Goal: Task Accomplishment & Management: Manage account settings

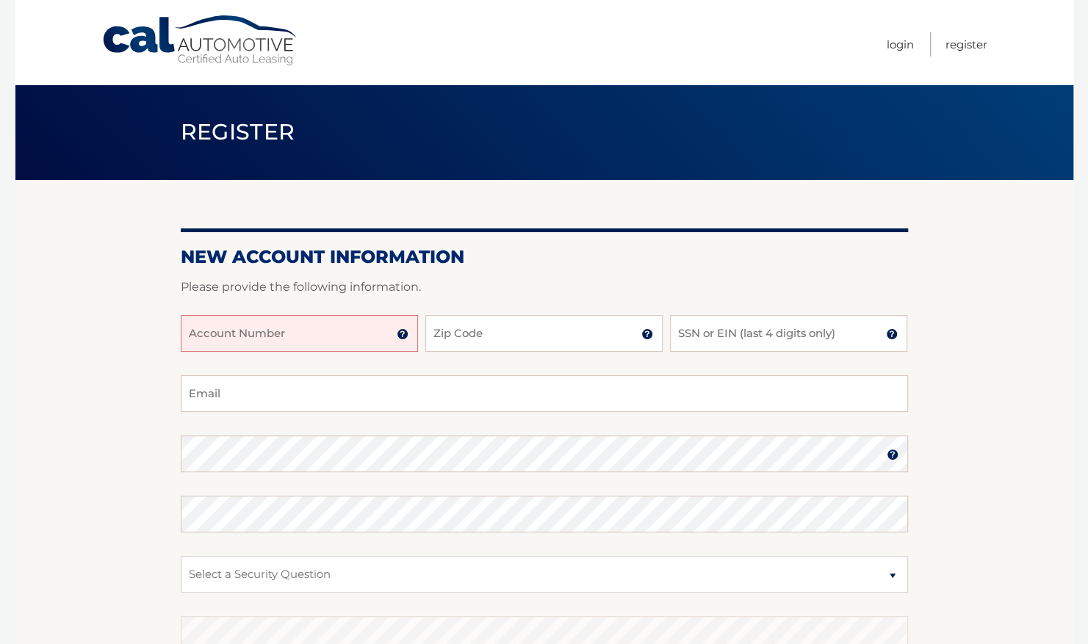
click at [278, 342] on input "Account Number" at bounding box center [299, 333] width 237 height 37
type input "44455987354"
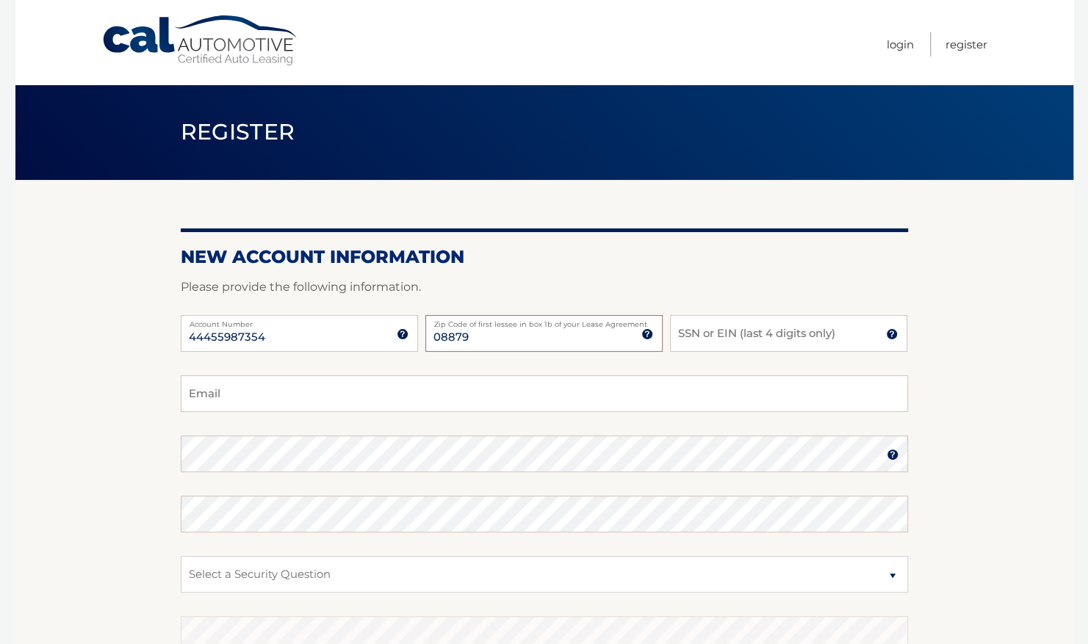
type input "08879"
type input "4895"
click at [262, 391] on input "Email" at bounding box center [544, 393] width 727 height 37
type input "susanspraguelee@gmail.com"
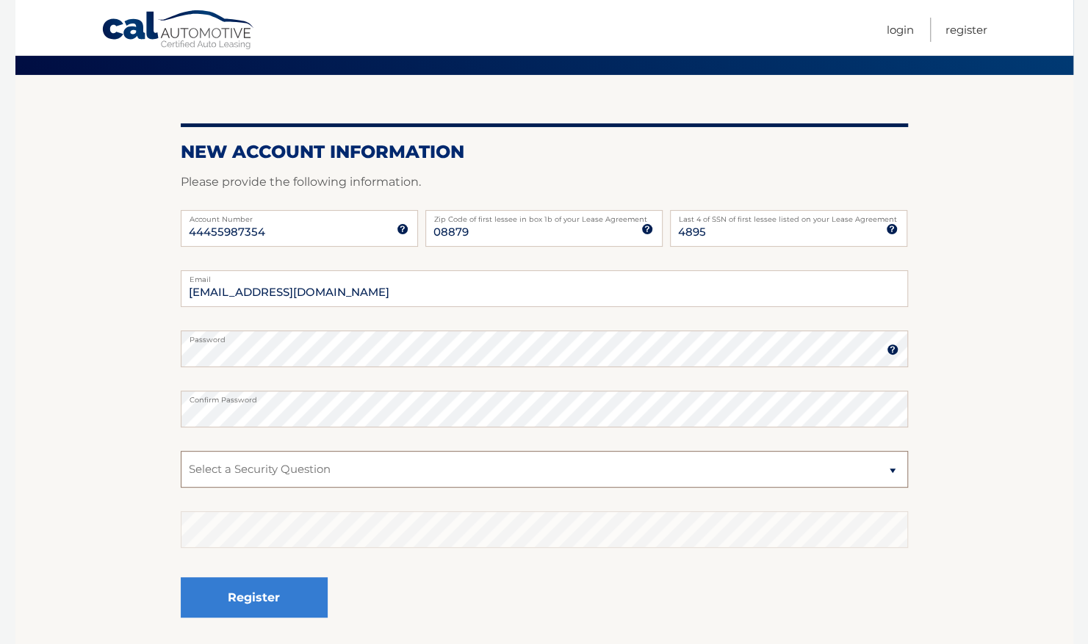
scroll to position [106, 0]
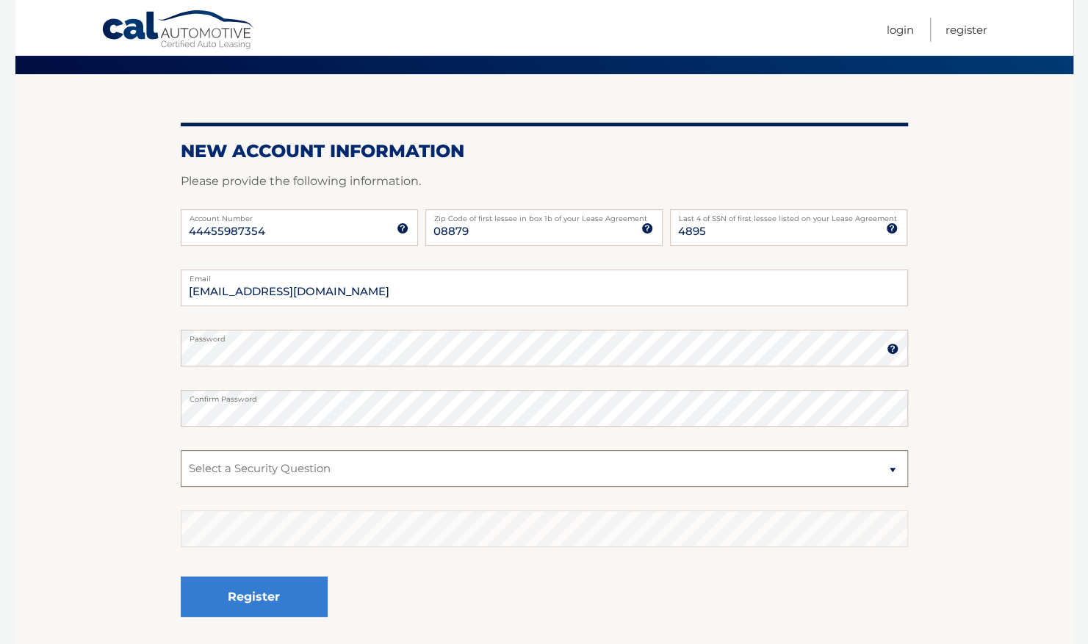
click at [261, 470] on select "Select a Security Question What was the name of your elementary school? What is…" at bounding box center [544, 468] width 727 height 37
select select "2"
click at [181, 450] on select "Select a Security Question What was the name of your elementary school? What is…" at bounding box center [544, 468] width 727 height 37
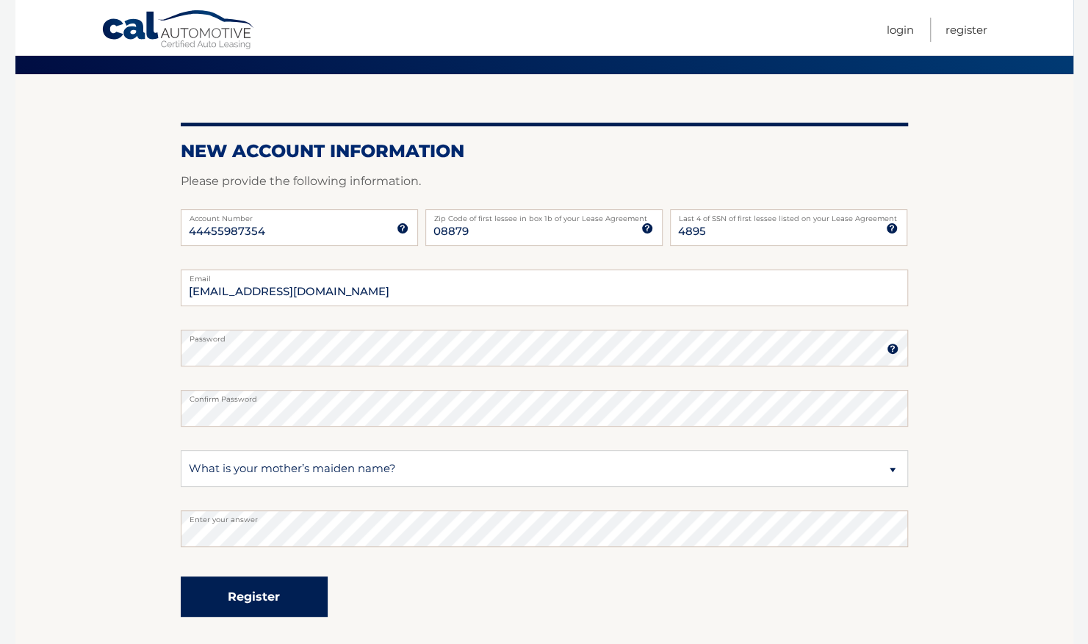
click at [260, 597] on button "Register" at bounding box center [254, 596] width 147 height 40
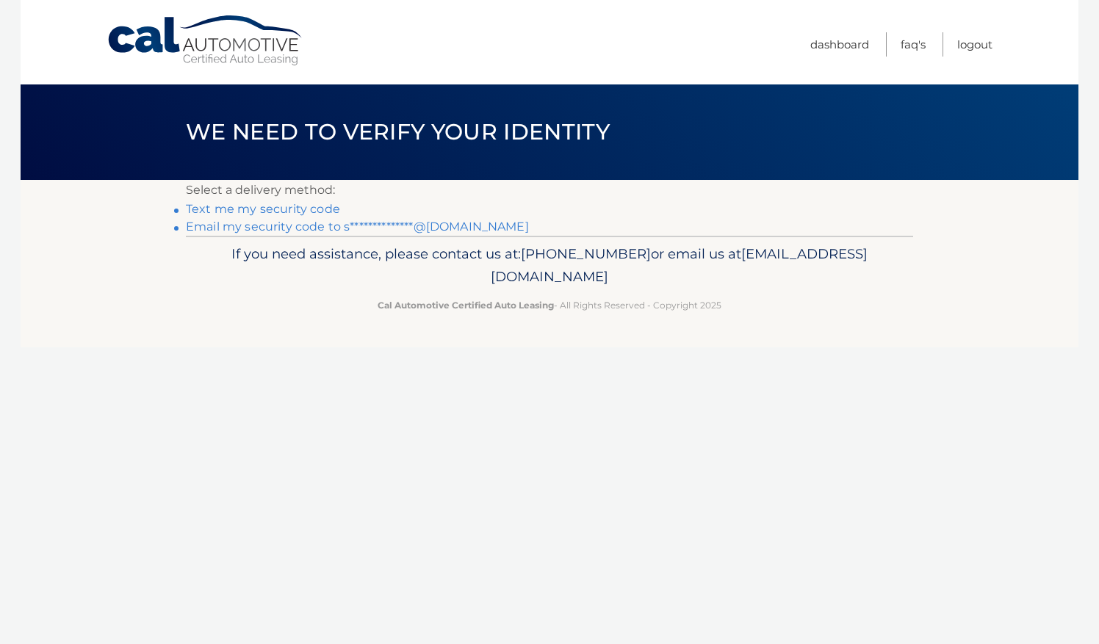
click at [297, 212] on link "Text me my security code" at bounding box center [263, 209] width 154 height 14
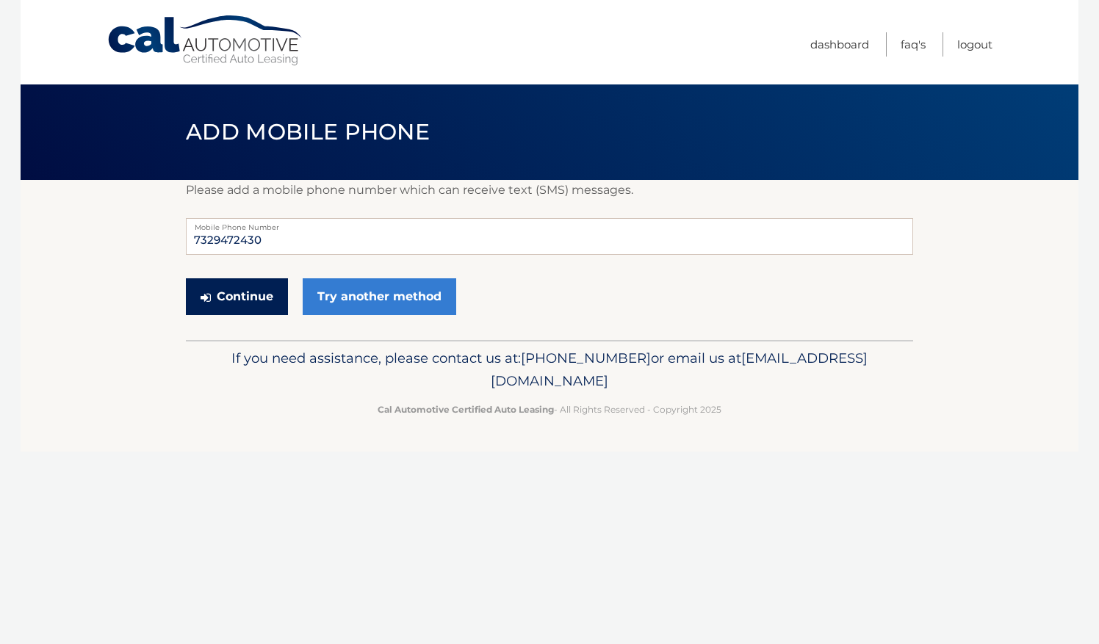
click at [248, 305] on button "Continue" at bounding box center [237, 296] width 102 height 37
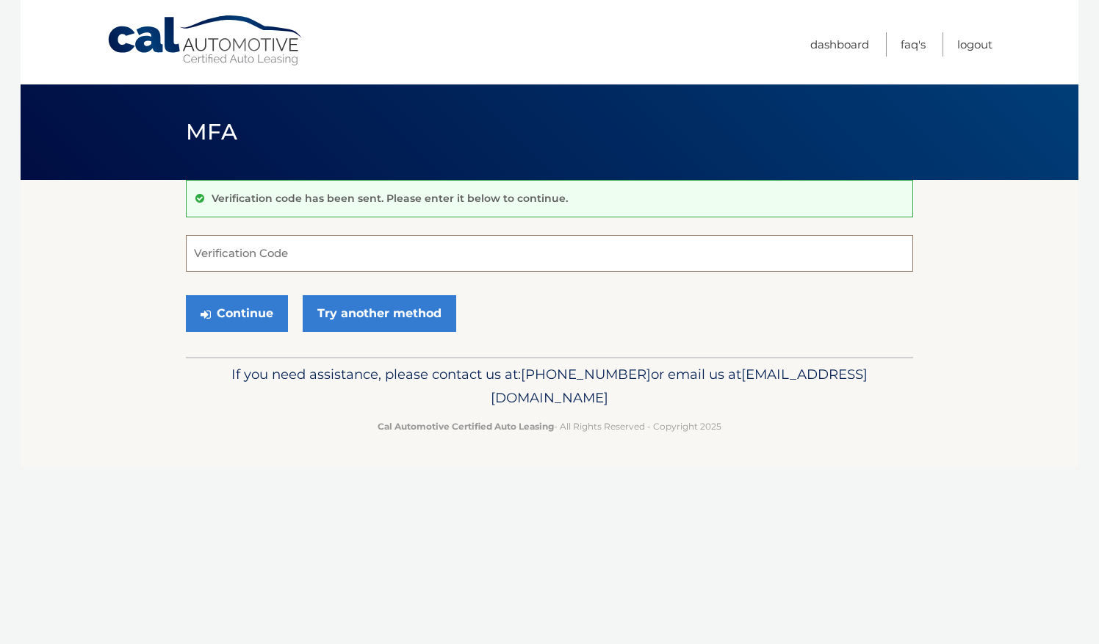
click at [251, 257] on input "Verification Code" at bounding box center [549, 253] width 727 height 37
type input "089303"
click at [249, 308] on button "Continue" at bounding box center [237, 313] width 102 height 37
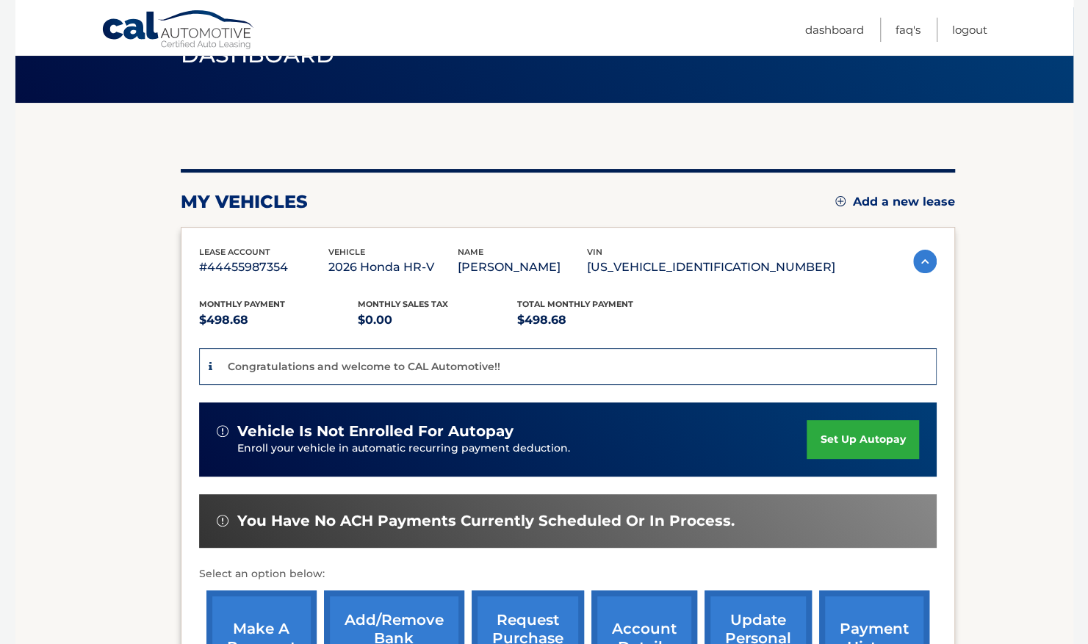
scroll to position [90, 0]
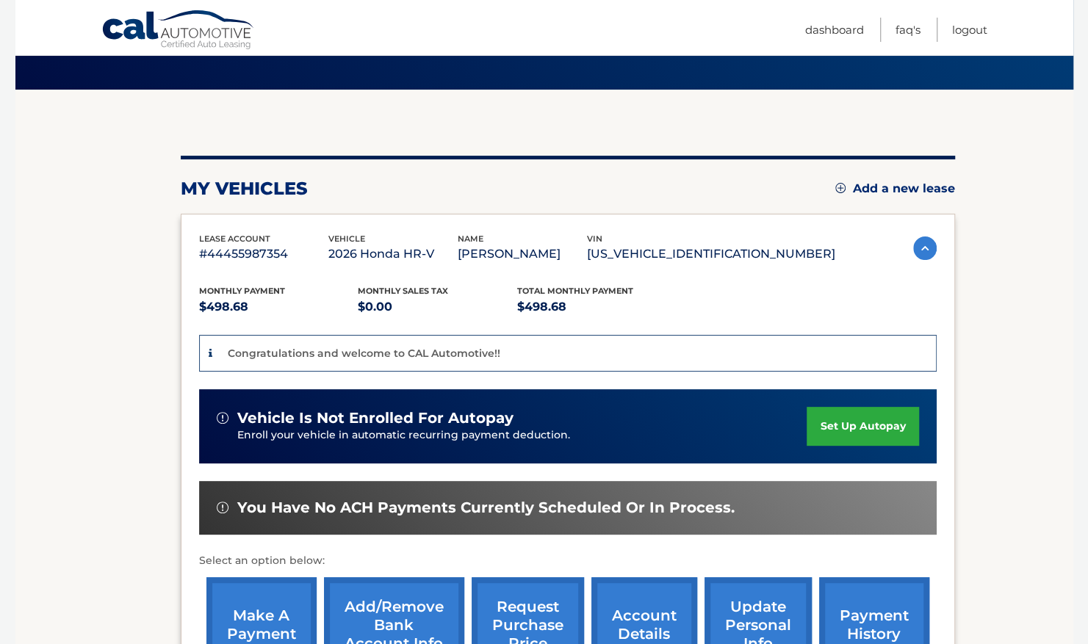
click at [836, 427] on link "set up autopay" at bounding box center [862, 426] width 112 height 39
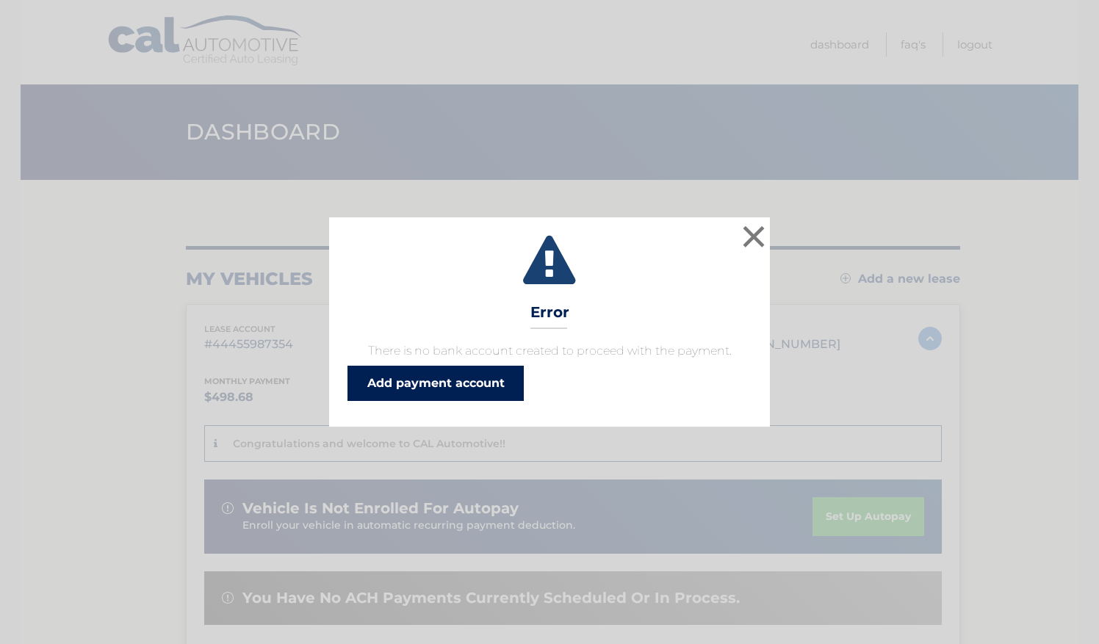
click at [446, 388] on link "Add payment account" at bounding box center [435, 383] width 176 height 35
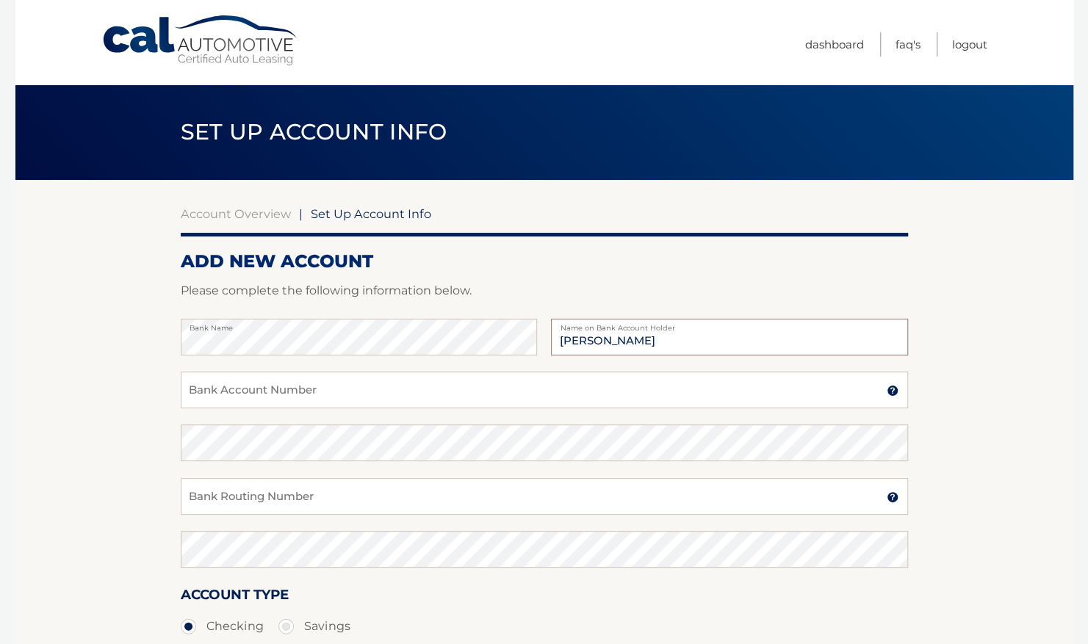
type input "[PERSON_NAME]"
click at [291, 378] on input "Bank Account Number" at bounding box center [544, 390] width 727 height 37
type input "021200339"
click at [230, 496] on input "Bank Routing Number" at bounding box center [544, 496] width 727 height 37
type input "009511142319"
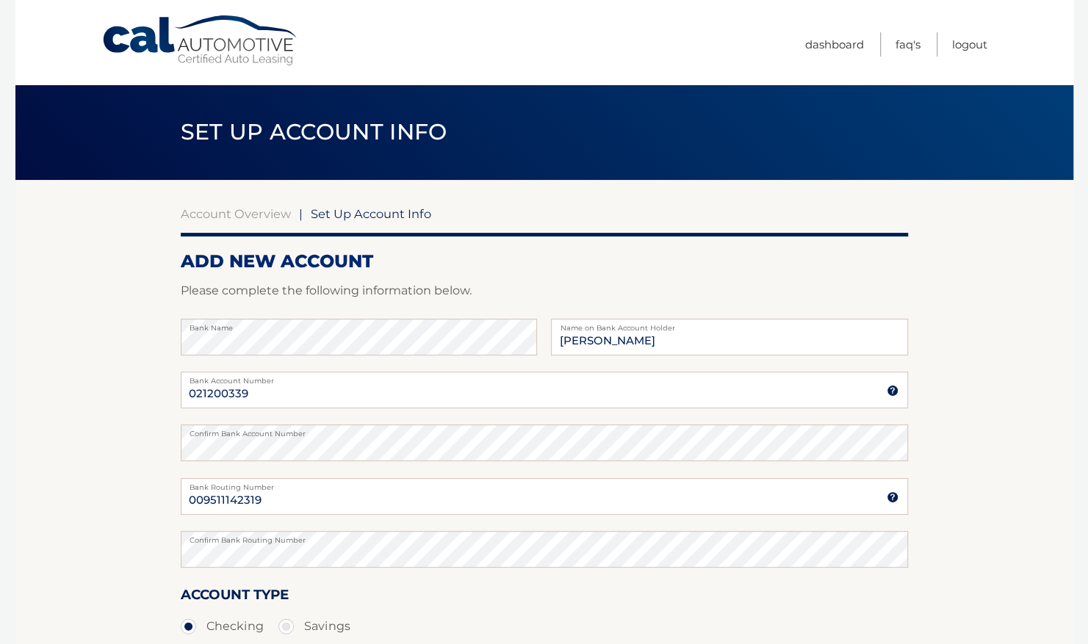
click at [129, 499] on section "Account Overview | Set Up Account Info ADD NEW ACCOUNT Please complete the foll…" at bounding box center [543, 460] width 1057 height 560
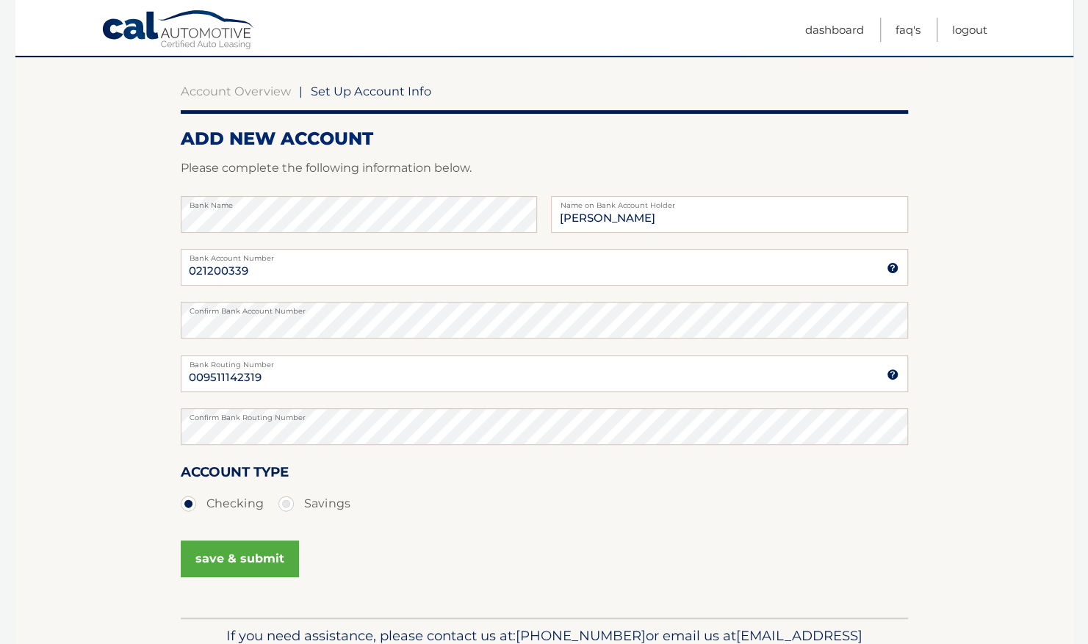
scroll to position [123, 0]
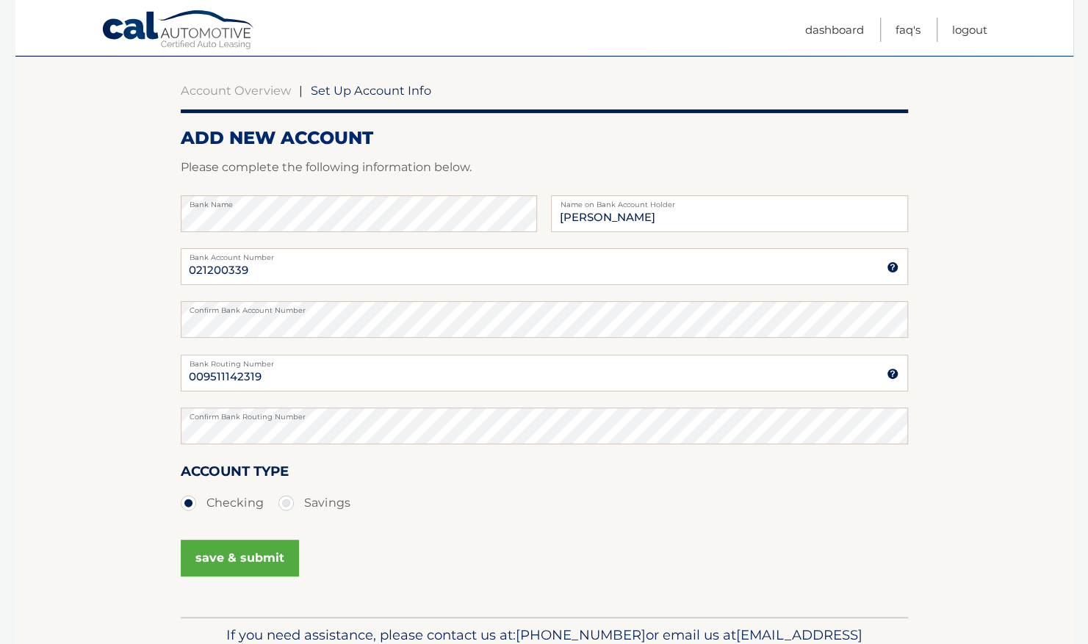
click at [228, 560] on button "save & submit" at bounding box center [240, 558] width 118 height 37
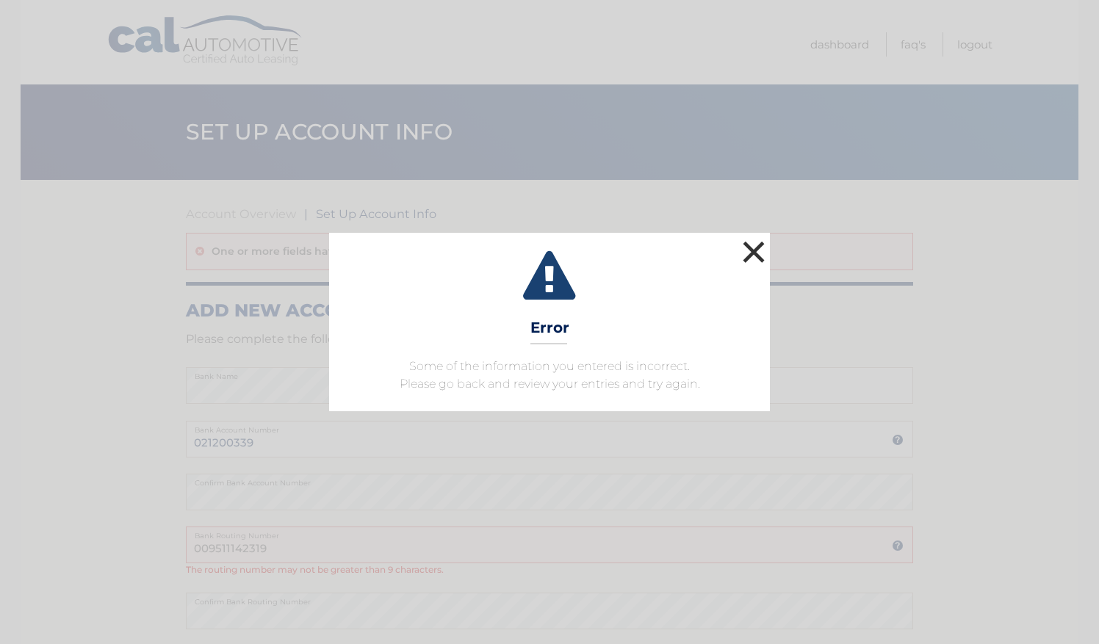
click at [753, 250] on button "×" at bounding box center [753, 251] width 29 height 29
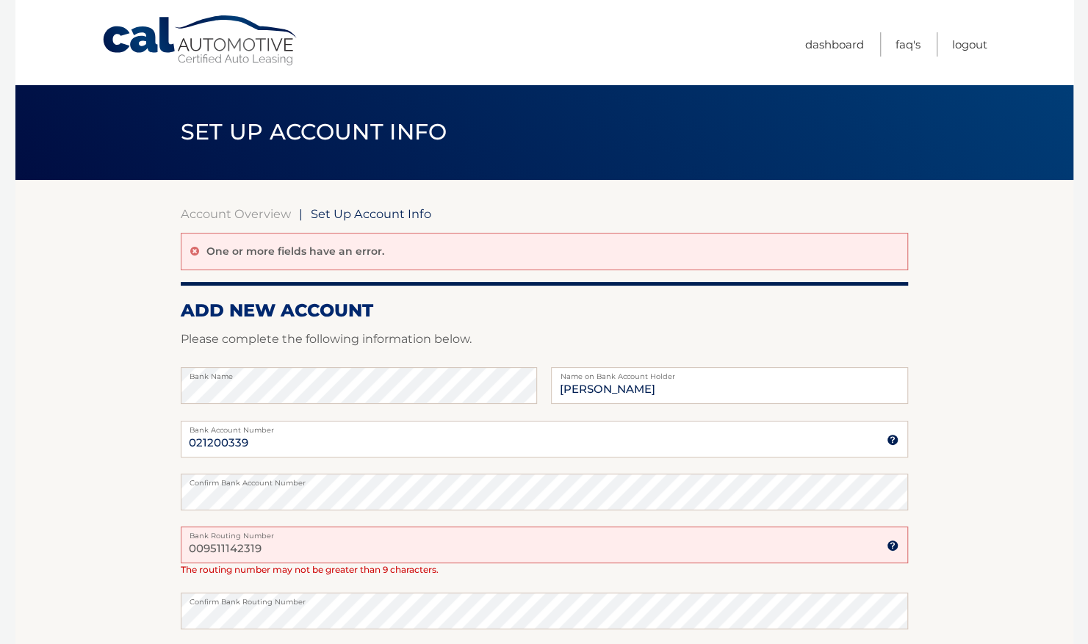
click at [890, 548] on img at bounding box center [892, 546] width 12 height 12
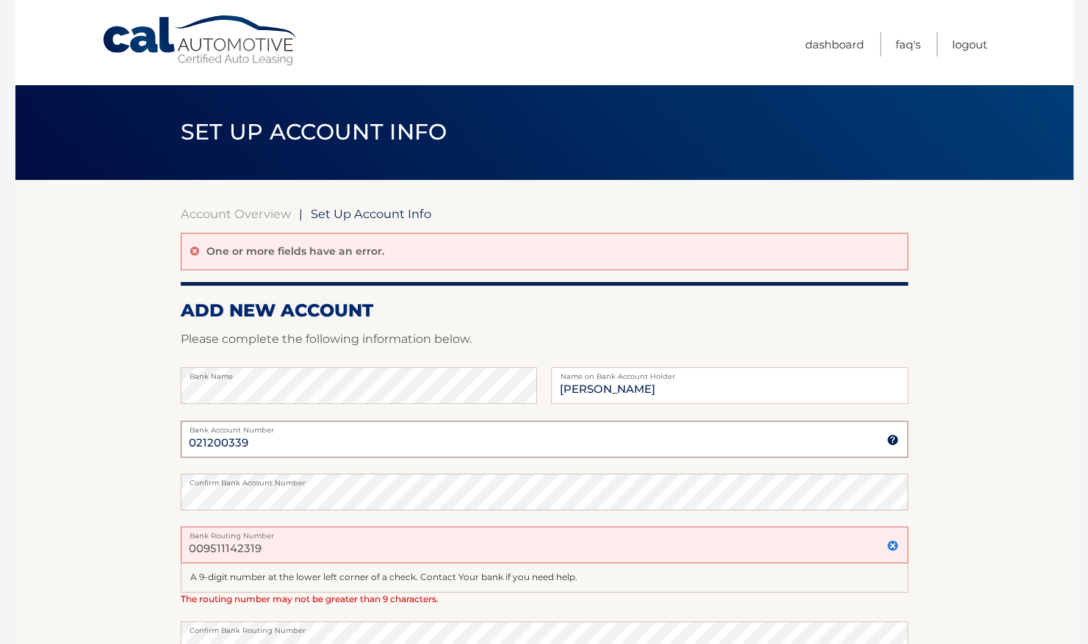
drag, startPoint x: 258, startPoint y: 446, endPoint x: 120, endPoint y: 438, distance: 138.3
click at [120, 438] on section "Account Overview | Set Up Account Info One or more fields have an error. ADD NE…" at bounding box center [543, 505] width 1057 height 651
drag, startPoint x: 276, startPoint y: 548, endPoint x: 93, endPoint y: 545, distance: 183.6
click at [93, 545] on section "Account Overview | Set Up Account Info One or more fields have an error. ADD NE…" at bounding box center [543, 505] width 1057 height 651
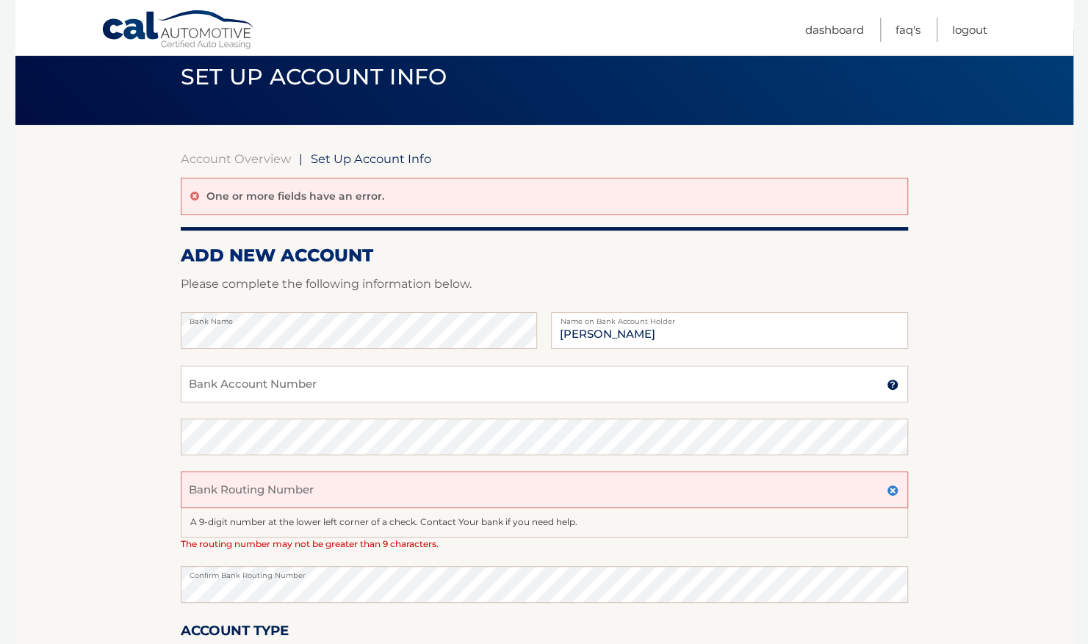
scroll to position [86, 0]
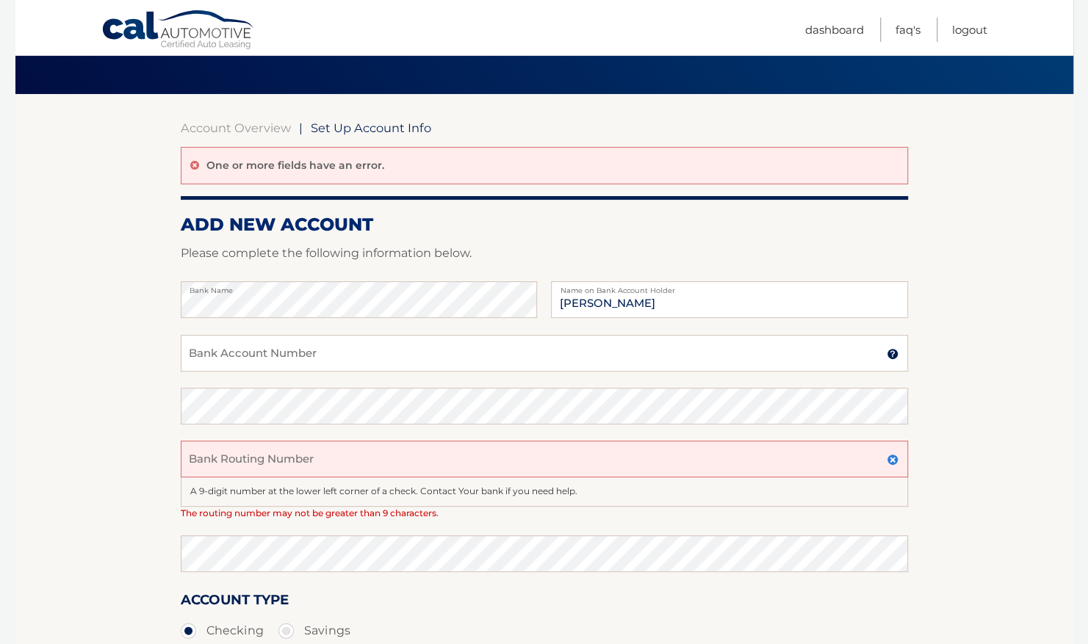
click at [220, 454] on input "Bank Routing Number" at bounding box center [544, 459] width 727 height 37
type input "021200339"
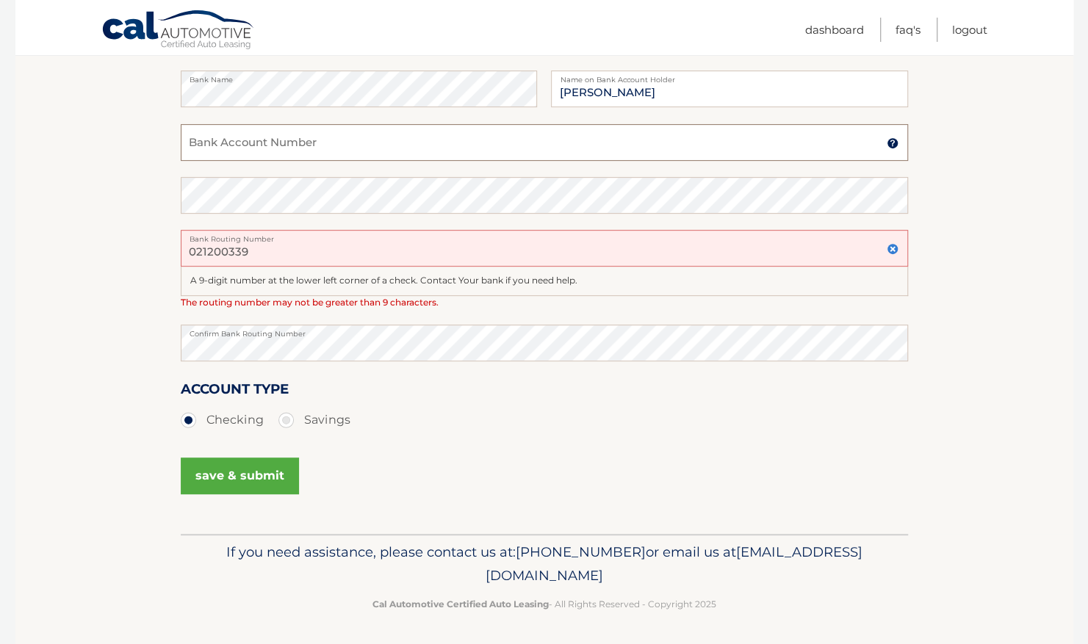
click at [214, 137] on input "Bank Account Number" at bounding box center [544, 142] width 727 height 37
type input "009511142319"
drag, startPoint x: 253, startPoint y: 253, endPoint x: 163, endPoint y: 256, distance: 90.4
click at [163, 256] on section "Account Overview | Set Up Account Info One or more fields have an error. ADD NE…" at bounding box center [543, 208] width 1057 height 651
click at [206, 256] on input "0" at bounding box center [544, 248] width 727 height 37
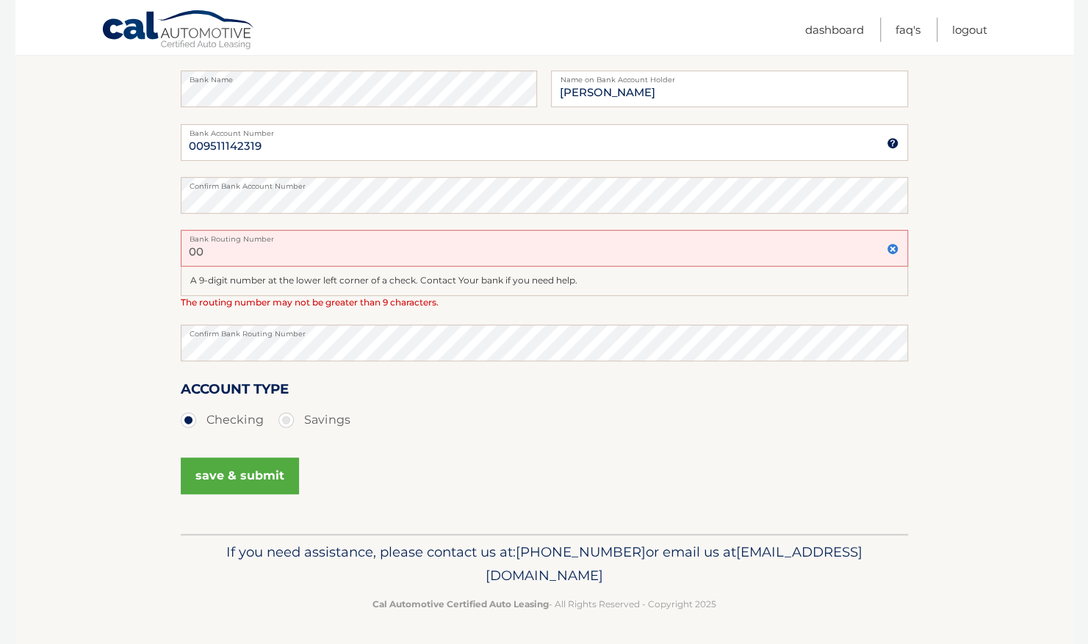
click at [206, 256] on input "00" at bounding box center [544, 248] width 727 height 37
click at [251, 256] on input "00" at bounding box center [544, 248] width 727 height 37
type input "0"
type input "1"
type input "021200339"
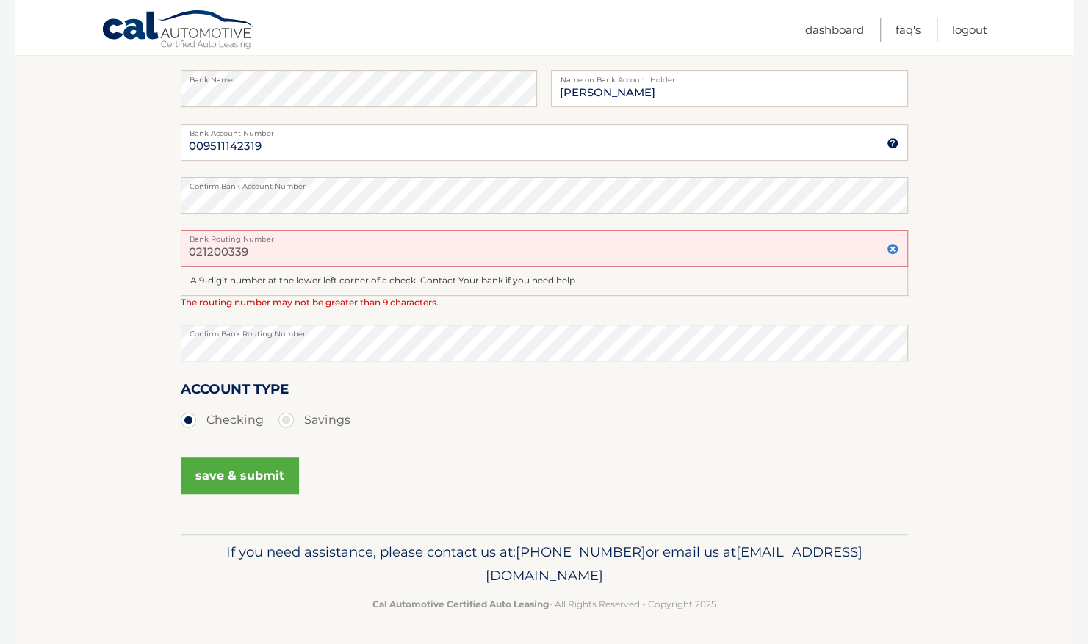
click at [125, 252] on section "Account Overview | Set Up Account Info One or more fields have an error. ADD NE…" at bounding box center [543, 208] width 1057 height 651
click at [244, 485] on button "save & submit" at bounding box center [240, 476] width 118 height 37
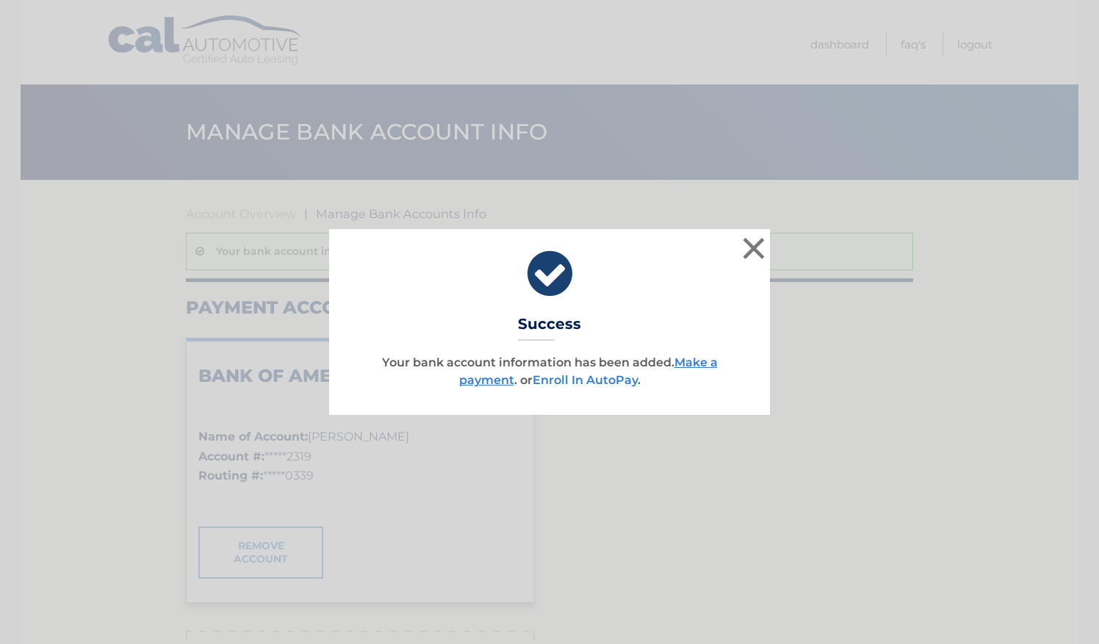
click at [598, 381] on link "Enroll In AutoPay" at bounding box center [584, 380] width 105 height 14
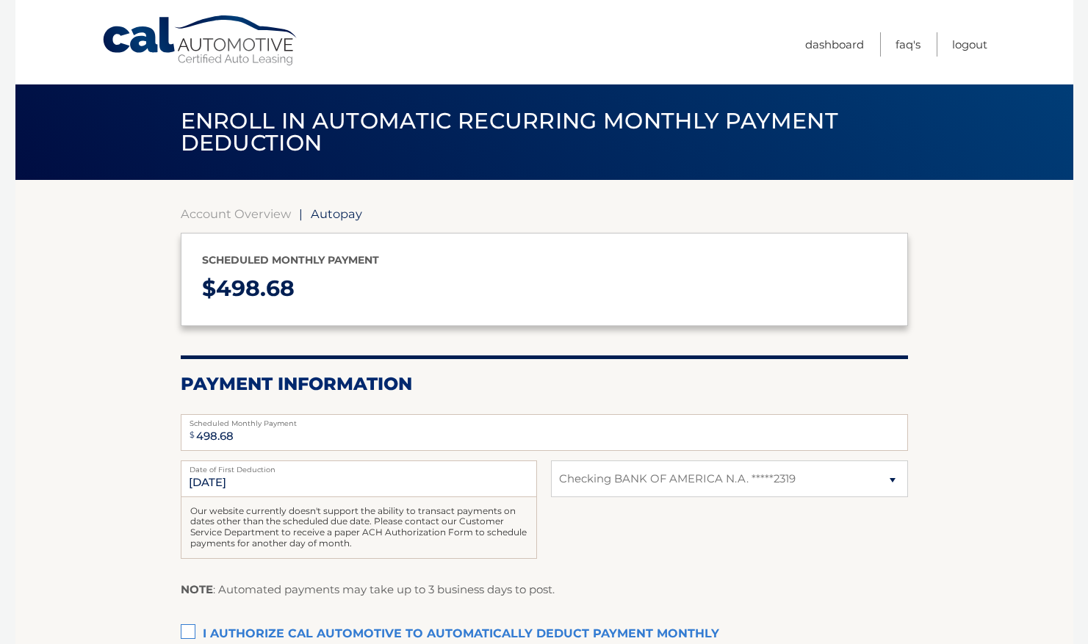
select select "Y2FiZmIzZjAtY2E3Yy00YTdkLTljYTUtOTg4NDM1NjFjMmRm"
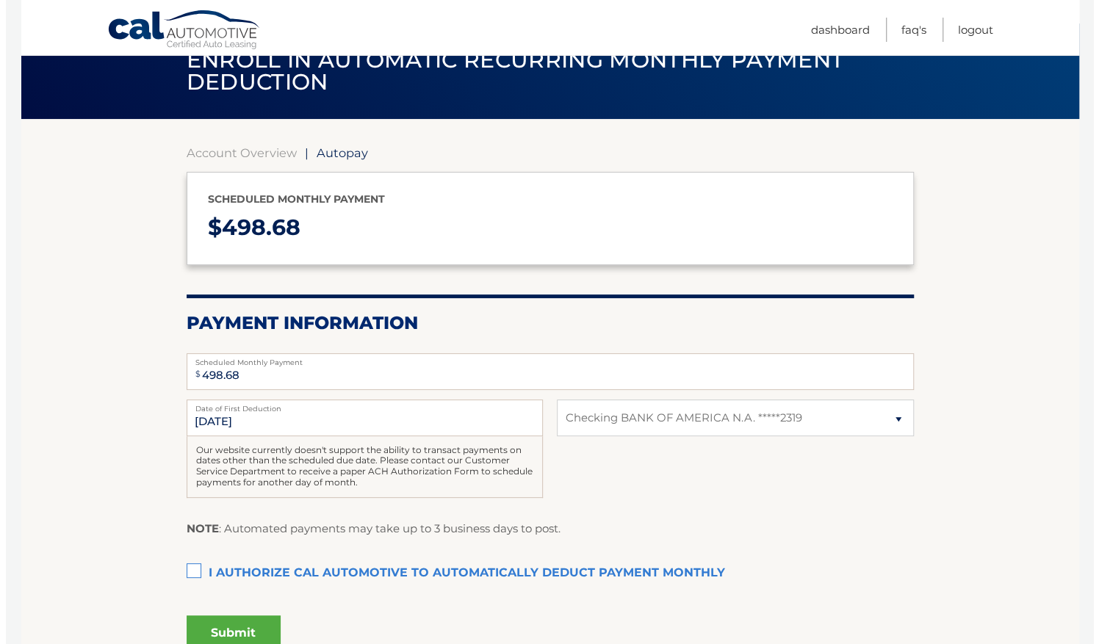
scroll to position [75, 0]
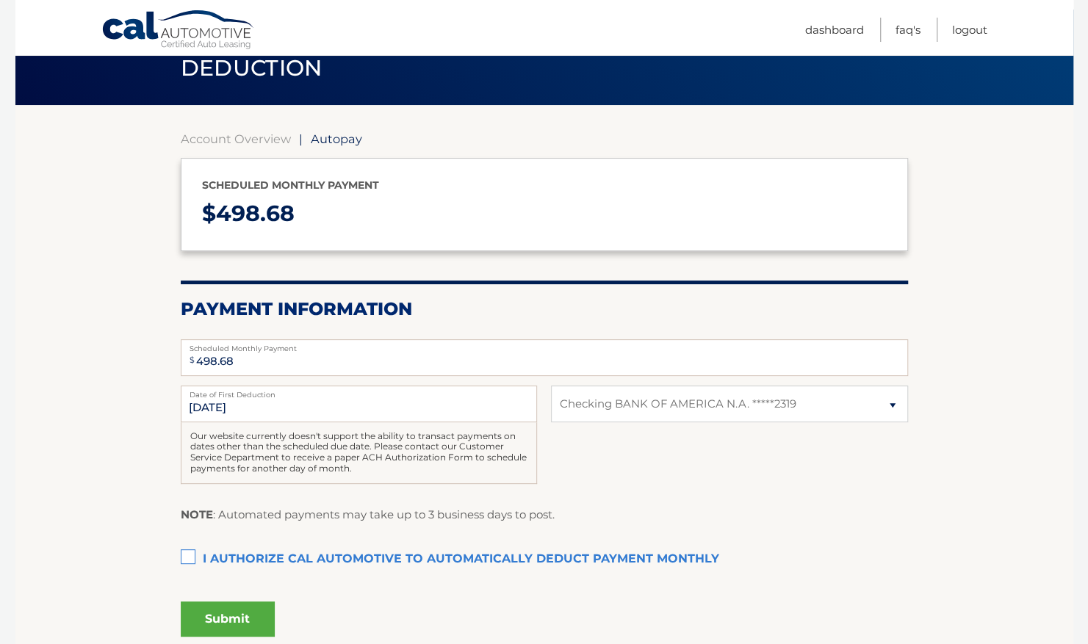
click at [189, 555] on label "I authorize cal automotive to automatically deduct payment monthly This checkbo…" at bounding box center [544, 559] width 727 height 29
click at [0, 0] on input "I authorize cal automotive to automatically deduct payment monthly This checkbo…" at bounding box center [0, 0] width 0 height 0
click at [236, 620] on button "Submit" at bounding box center [228, 618] width 94 height 35
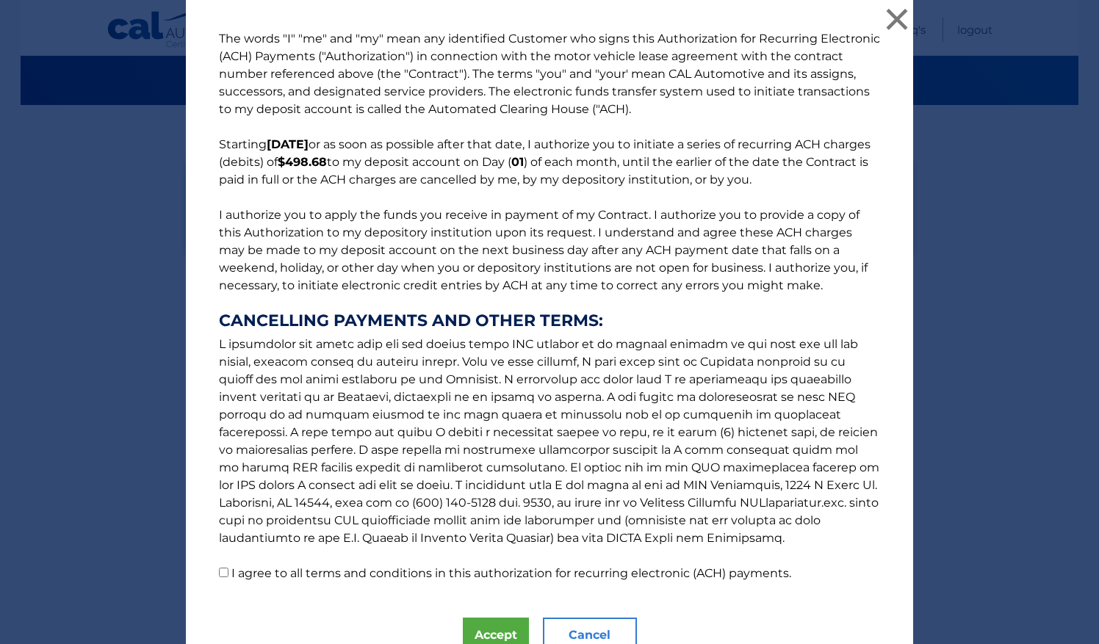
click at [219, 574] on input "I agree to all terms and conditions in this authorization for recurring electro…" at bounding box center [224, 573] width 10 height 10
checkbox input "true"
click at [507, 633] on button "Accept" at bounding box center [496, 635] width 66 height 35
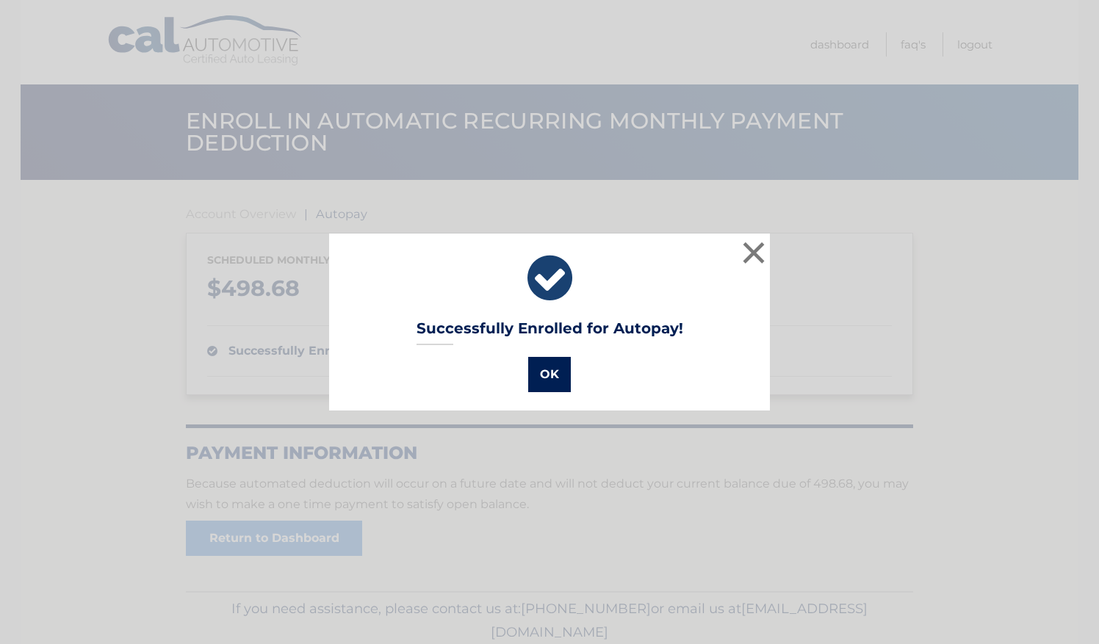
click at [532, 383] on button "OK" at bounding box center [549, 374] width 43 height 35
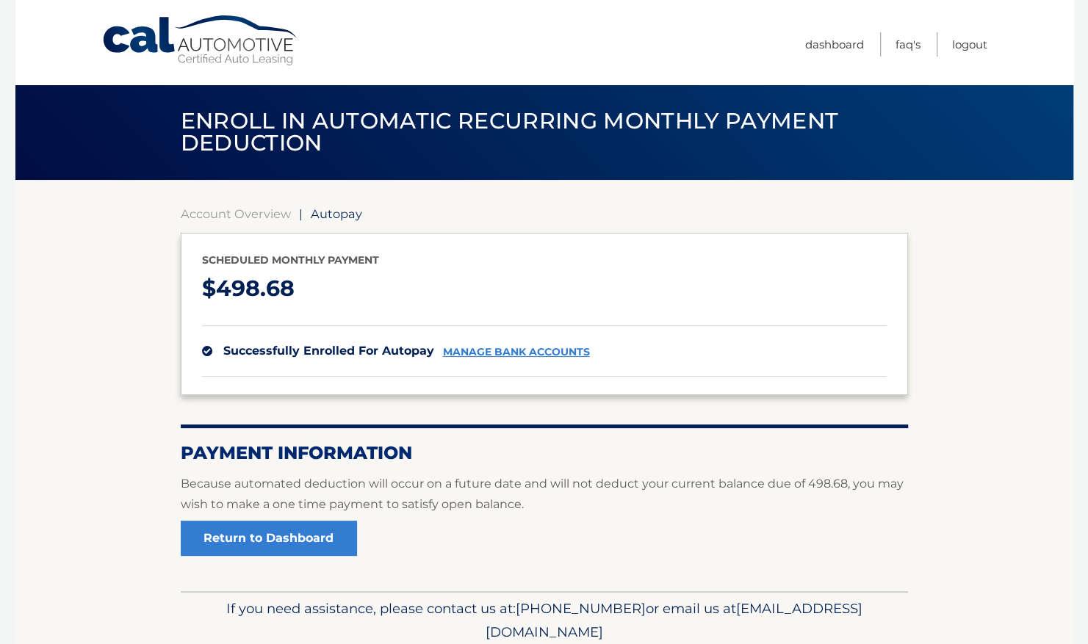
click at [31, 401] on section "Account Overview | Autopay Scheduled monthly payment $ 498.68 successfully enro…" at bounding box center [543, 385] width 1057 height 411
click at [256, 538] on link "Return to Dashboard" at bounding box center [269, 538] width 176 height 35
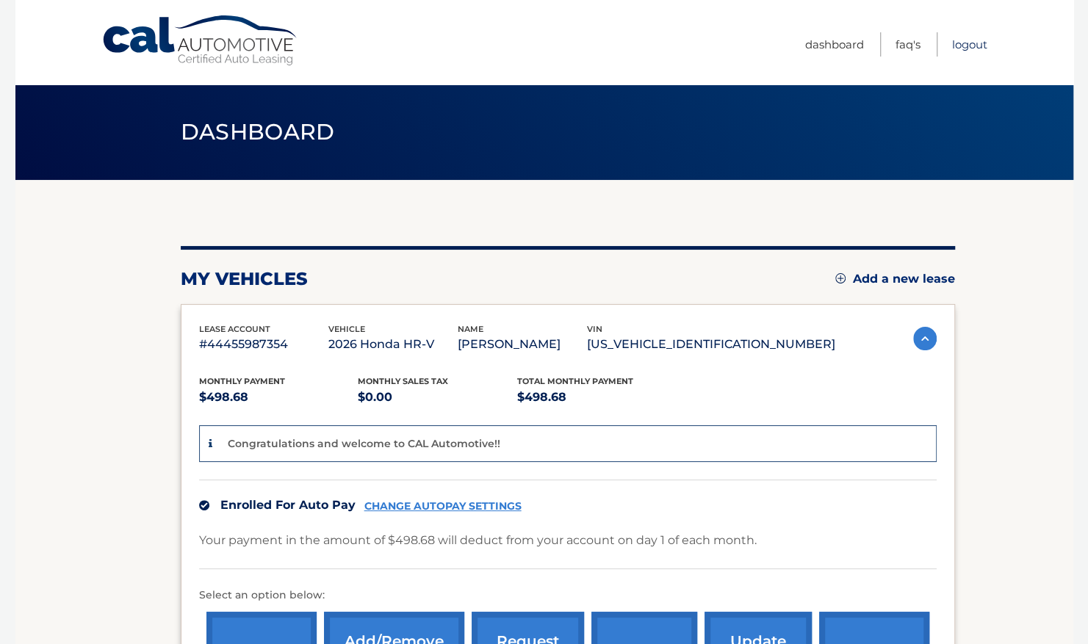
click at [963, 43] on link "Logout" at bounding box center [969, 44] width 35 height 24
